Goal: Information Seeking & Learning: Learn about a topic

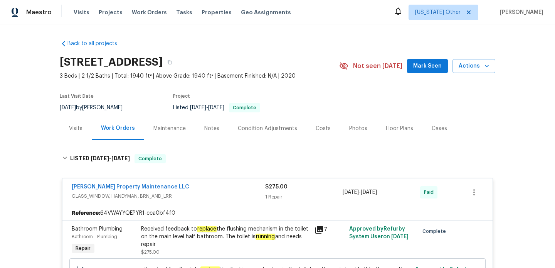
scroll to position [96, 0]
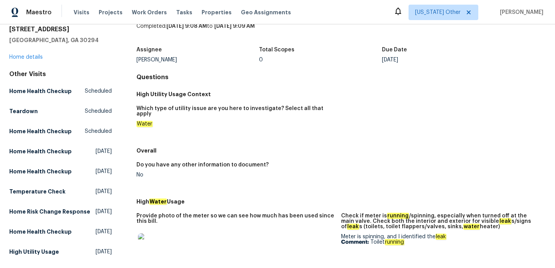
scroll to position [32, 0]
click at [31, 51] on div "4200 Flakes Mill Manor Ln Ellenwood, GA 30294 Home details" at bounding box center [60, 42] width 103 height 35
click at [32, 57] on link "Home details" at bounding box center [26, 56] width 34 height 5
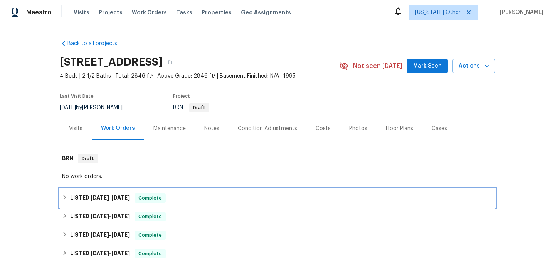
click at [170, 197] on div "LISTED 9/9/25 - 9/12/25 Complete" at bounding box center [277, 197] width 431 height 9
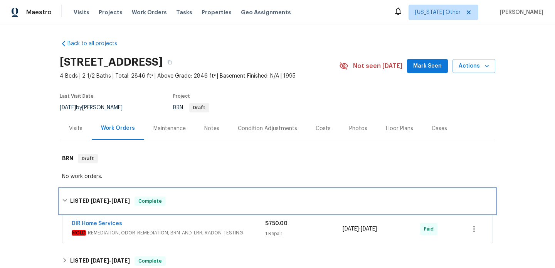
scroll to position [40, 0]
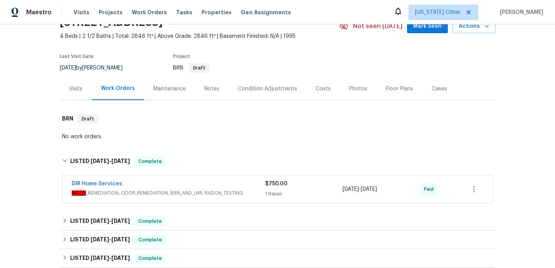
click at [183, 192] on span "MOLD _REMEDIATION, ODOR_REMEDIATION, BRN_AND_LRR, RADON_TESTING" at bounding box center [169, 193] width 194 height 8
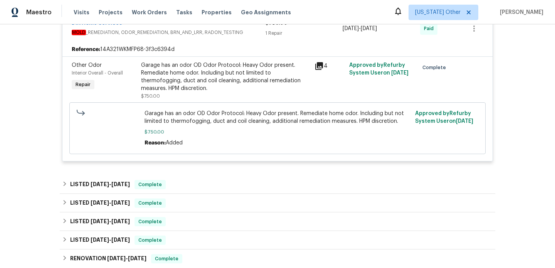
scroll to position [209, 0]
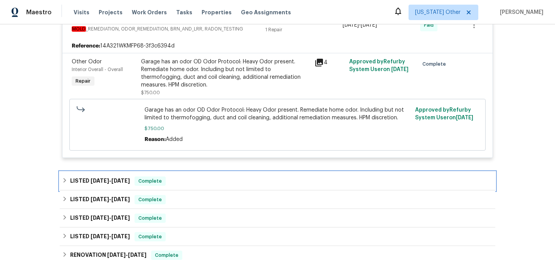
click at [185, 186] on div "LISTED 9/9/25 - 9/12/25 Complete" at bounding box center [278, 181] width 436 height 19
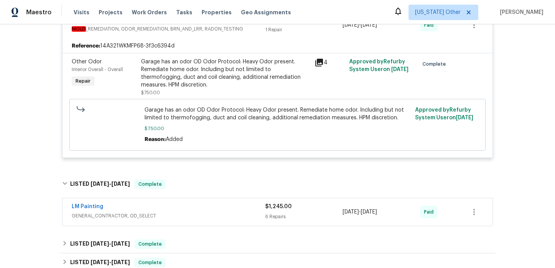
click at [192, 207] on div "LM Painting" at bounding box center [169, 207] width 194 height 9
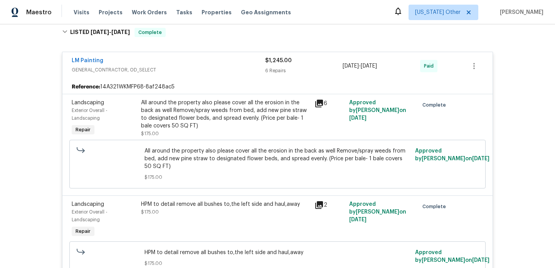
scroll to position [0, 0]
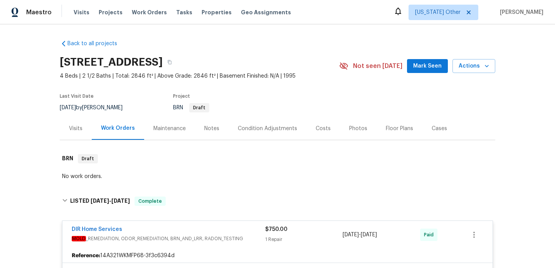
click at [75, 125] on div "Visits" at bounding box center [76, 129] width 14 height 8
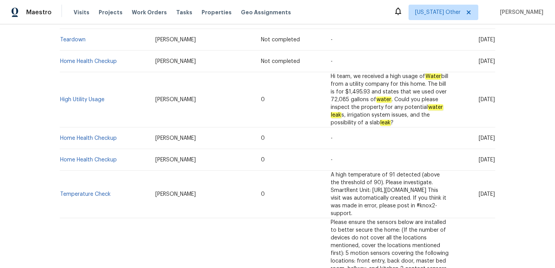
scroll to position [189, 0]
click at [97, 98] on link "High Utility Usage" at bounding box center [82, 100] width 44 height 5
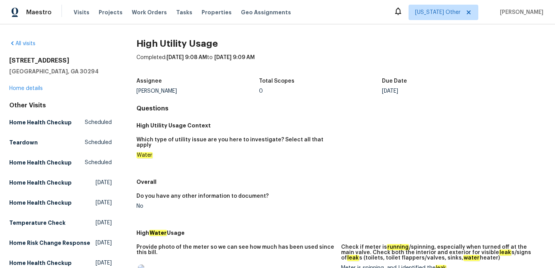
click at [17, 40] on div "All visits" at bounding box center [60, 44] width 103 height 8
click at [19, 42] on link "All visits" at bounding box center [22, 43] width 26 height 5
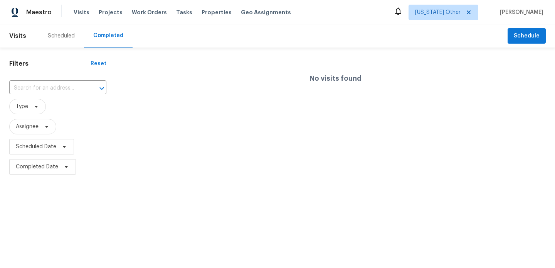
click at [139, 110] on div "No visits found" at bounding box center [336, 115] width 440 height 123
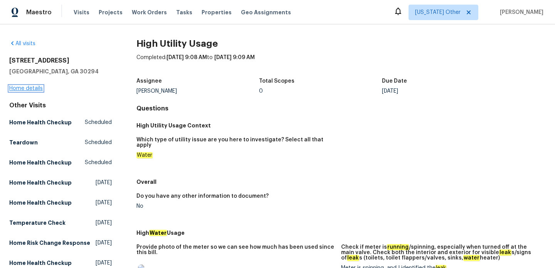
click at [35, 90] on link "Home details" at bounding box center [26, 88] width 34 height 5
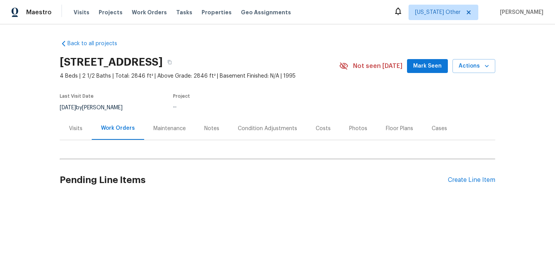
click at [75, 131] on div "Visits" at bounding box center [76, 129] width 14 height 8
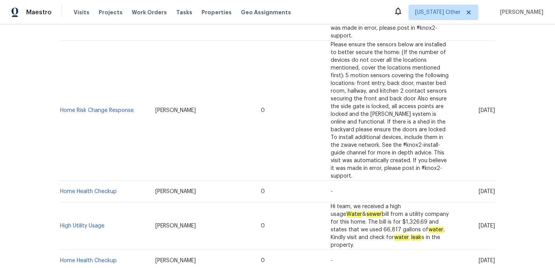
scroll to position [342, 0]
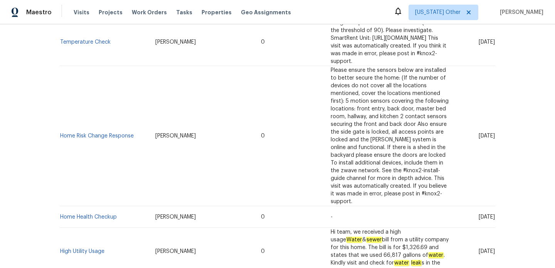
click at [83, 228] on td "High Utility Usage" at bounding box center [104, 251] width 89 height 47
click at [83, 248] on link "High Utility Usage" at bounding box center [82, 250] width 44 height 5
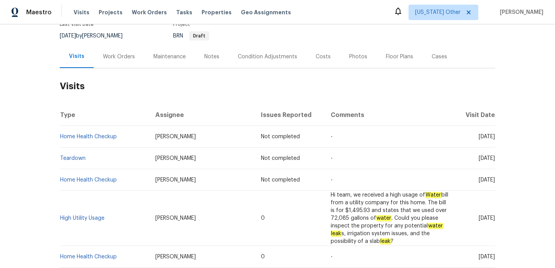
scroll to position [37, 0]
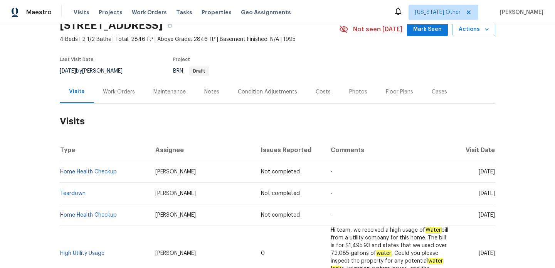
click at [115, 86] on div "Work Orders" at bounding box center [119, 91] width 51 height 23
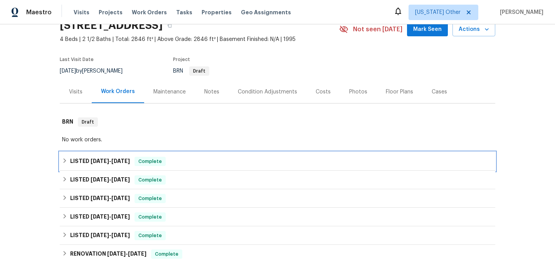
click at [165, 157] on div "LISTED 9/9/25 - 9/12/25 Complete" at bounding box center [277, 161] width 431 height 9
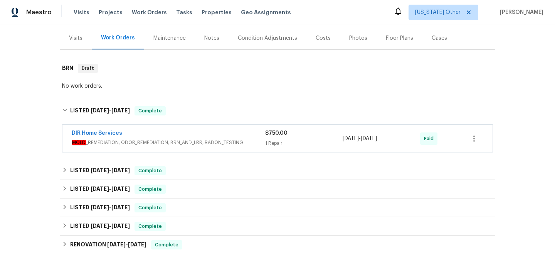
click at [221, 142] on span "MOLD _REMEDIATION, ODOR_REMEDIATION, BRN_AND_LRR, RADON_TESTING" at bounding box center [169, 142] width 194 height 8
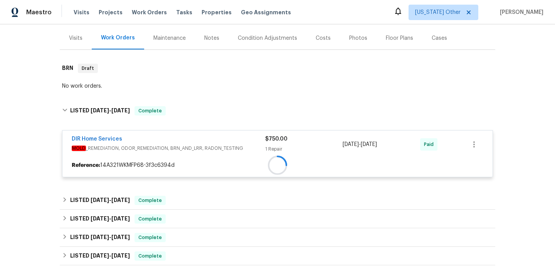
scroll to position [224, 0]
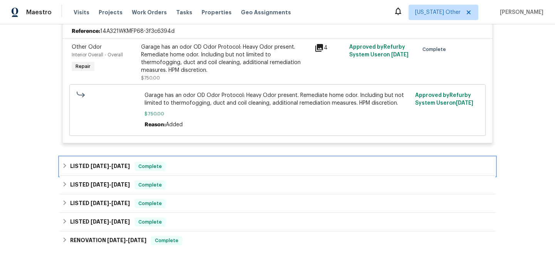
click at [194, 172] on div "LISTED 9/9/25 - 9/12/25 Complete" at bounding box center [278, 166] width 436 height 19
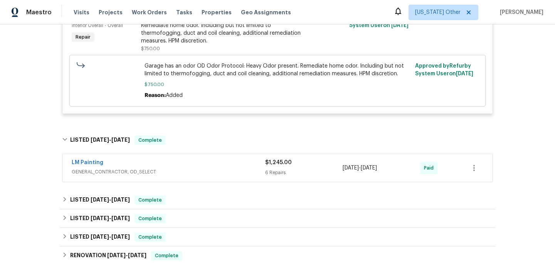
click at [194, 172] on span "GENERAL_CONTRACTOR, OD_SELECT" at bounding box center [169, 172] width 194 height 8
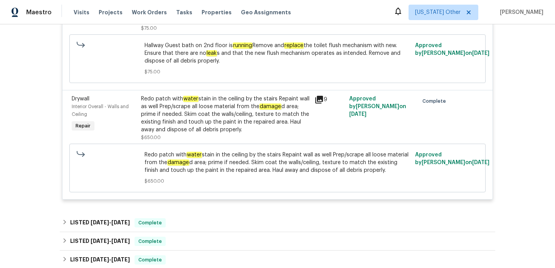
scroll to position [824, 0]
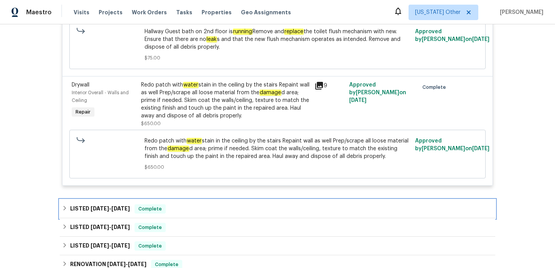
click at [208, 211] on div "LISTED 6/10/25 - 6/16/25 Complete" at bounding box center [277, 208] width 431 height 9
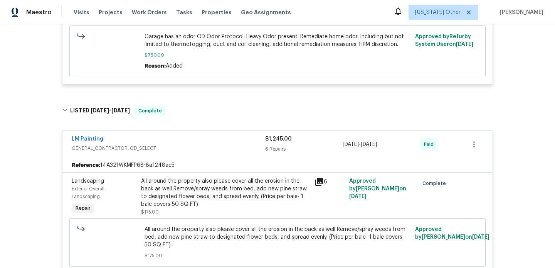
scroll to position [281, 0]
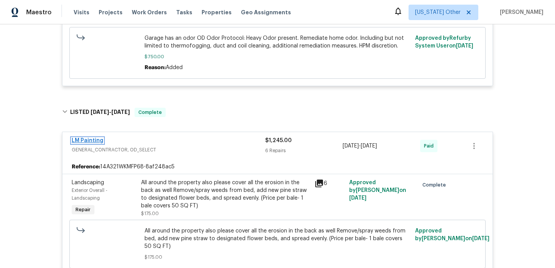
click at [95, 141] on link "LM Painting" at bounding box center [88, 140] width 32 height 5
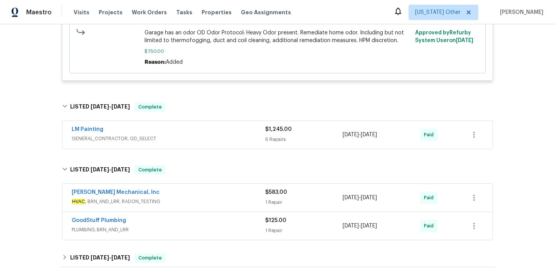
click at [242, 141] on span "GENERAL_CONTRACTOR, OD_SELECT" at bounding box center [169, 139] width 194 height 8
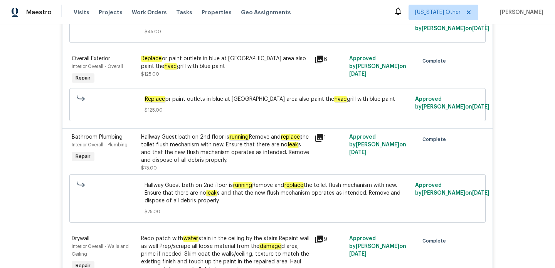
scroll to position [694, 0]
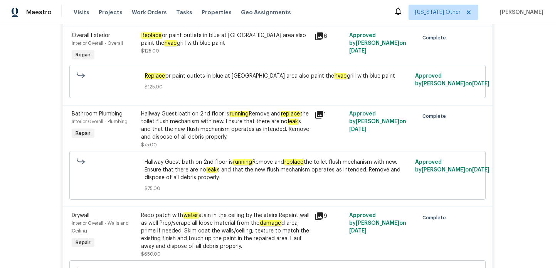
click at [316, 116] on icon at bounding box center [319, 114] width 9 height 9
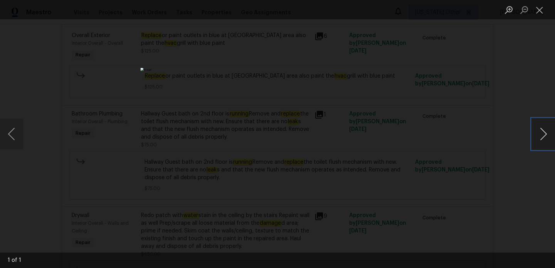
click at [545, 135] on button "Next image" at bounding box center [543, 133] width 23 height 31
click at [545, 7] on button "Close lightbox" at bounding box center [539, 10] width 15 height 14
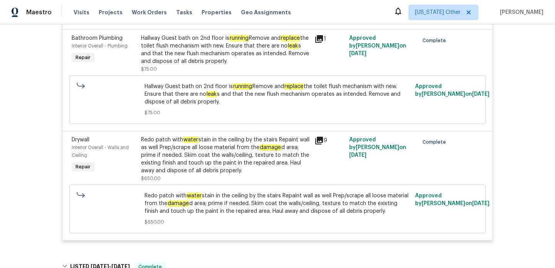
scroll to position [910, 0]
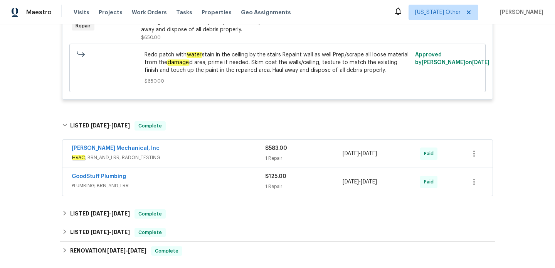
click at [255, 158] on span "HVAC , BRN_AND_LRR, RADON_TESTING" at bounding box center [169, 158] width 194 height 8
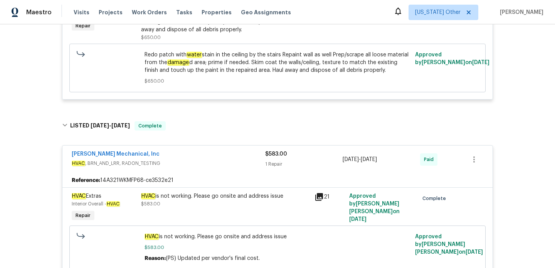
scroll to position [1063, 0]
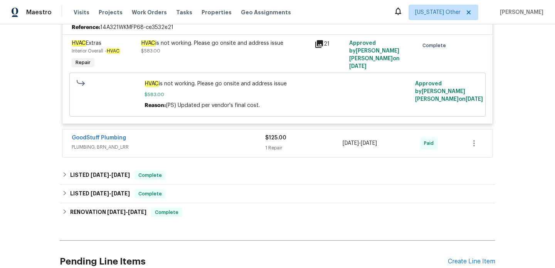
click at [243, 122] on div "HVAC Extras Interior Overall - HVAC Repair HVAC is not working. Please go onsit…" at bounding box center [277, 78] width 430 height 89
click at [241, 151] on span "PLUMBING, BRN_AND_LRR" at bounding box center [169, 147] width 194 height 8
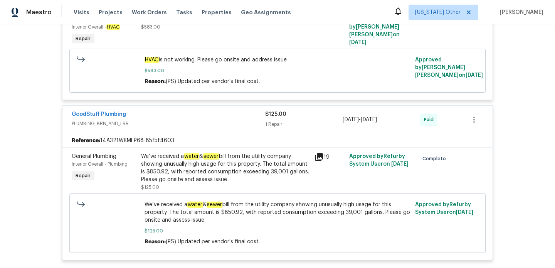
scroll to position [1090, 0]
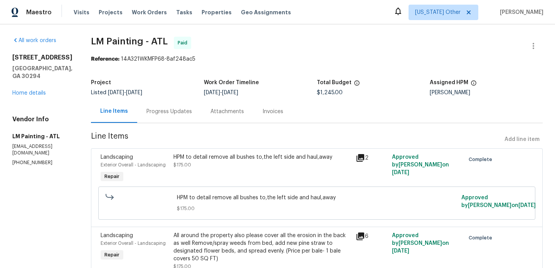
click at [192, 112] on div "Progress Updates" at bounding box center [170, 112] width 46 height 8
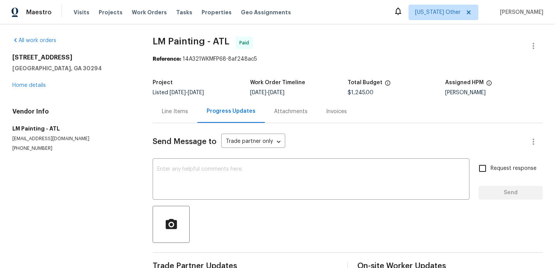
scroll to position [19, 0]
